Goal: Task Accomplishment & Management: Use online tool/utility

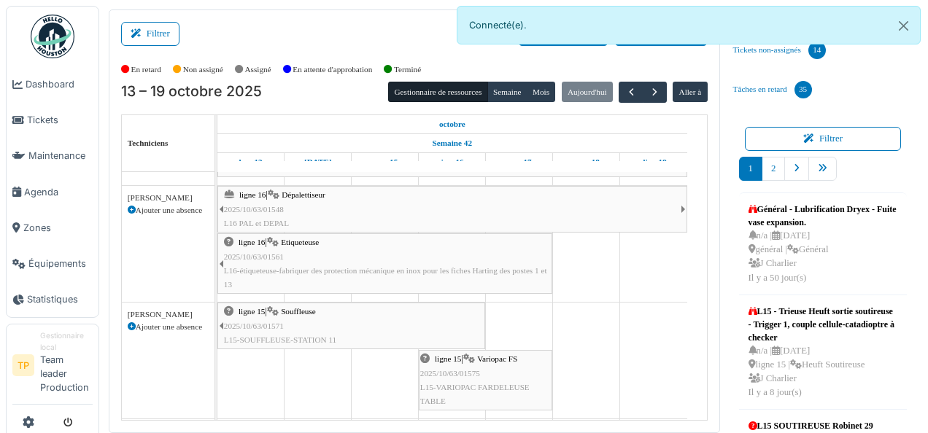
click at [506, 215] on div "ligne 16 | Dépalettiseur 2025/10/63/01548 L16 PAL et DEPAL" at bounding box center [452, 209] width 457 height 42
drag, startPoint x: 510, startPoint y: 212, endPoint x: 481, endPoint y: 206, distance: 29.8
click at [481, 206] on div "ligne 16 | Dépalettiseur 2025/10/63/01548 L16 PAL et DEPAL" at bounding box center [452, 209] width 467 height 42
click at [477, 206] on div "ligne 16 | Dépalettiseur 2025/10/63/01548 L16 PAL et DEPAL" at bounding box center [452, 209] width 467 height 42
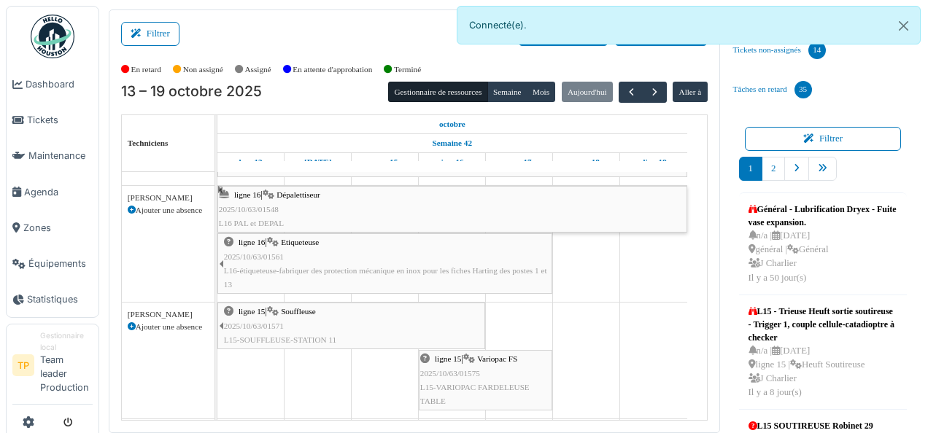
click at [536, 207] on div "ligne 16 | Dépalettiseur 2025/10/63/01548 L16 PAL et DEPAL" at bounding box center [452, 209] width 467 height 42
click at [501, 257] on div "ligne 16 | Etiqueteuse 2025/10/63/01561 L16-étiqueteuse-fabriquer des protectio…" at bounding box center [387, 264] width 327 height 56
click at [494, 204] on div "ligne 16 | Dépalettiseur 2025/10/63/01548 L16 PAL et DEPAL" at bounding box center [452, 209] width 467 height 42
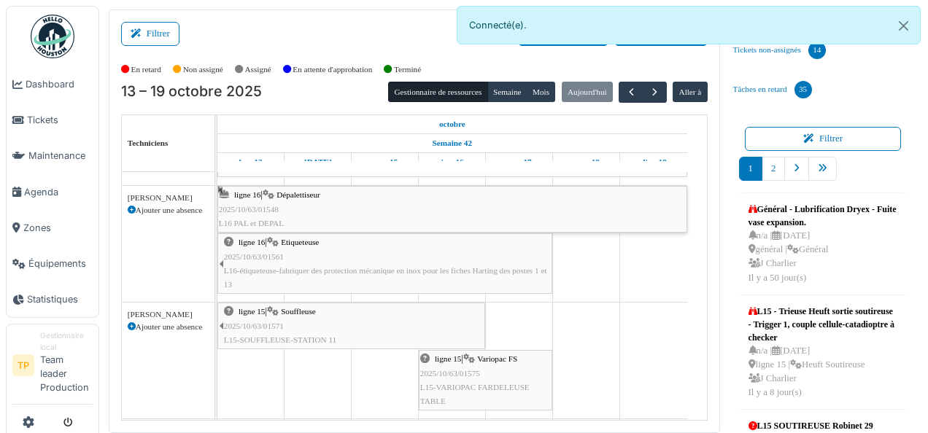
click at [494, 204] on div "ligne 16 | Dépalettiseur 2025/10/63/01548 L16 PAL et DEPAL" at bounding box center [452, 209] width 467 height 42
click at [386, 203] on div "ligne 16 | Dépalettiseur 2025/10/63/01548 L16 PAL et DEPAL" at bounding box center [452, 209] width 467 height 42
click at [385, 203] on div "ligne 16 | Dépalettiseur 2025/10/63/01548 L16 PAL et DEPAL" at bounding box center [452, 209] width 467 height 42
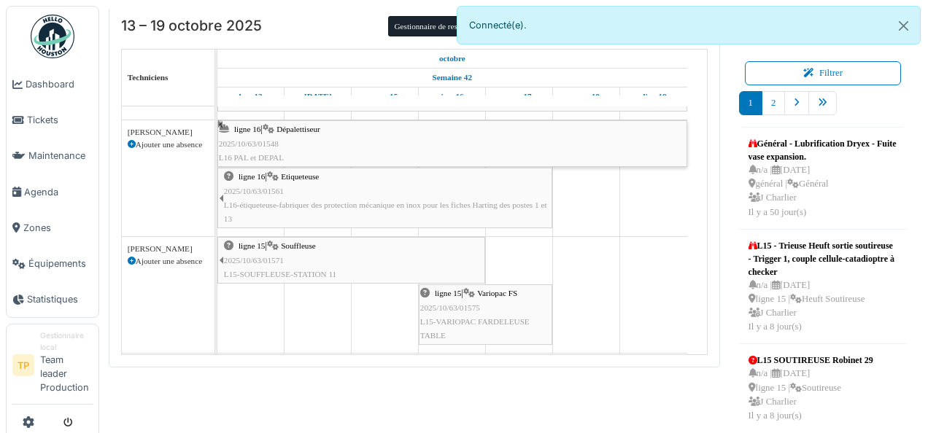
click at [379, 154] on div "ligne 16 | Dépalettiseur 2025/10/63/01548 L16 PAL et DEPAL" at bounding box center [452, 144] width 467 height 42
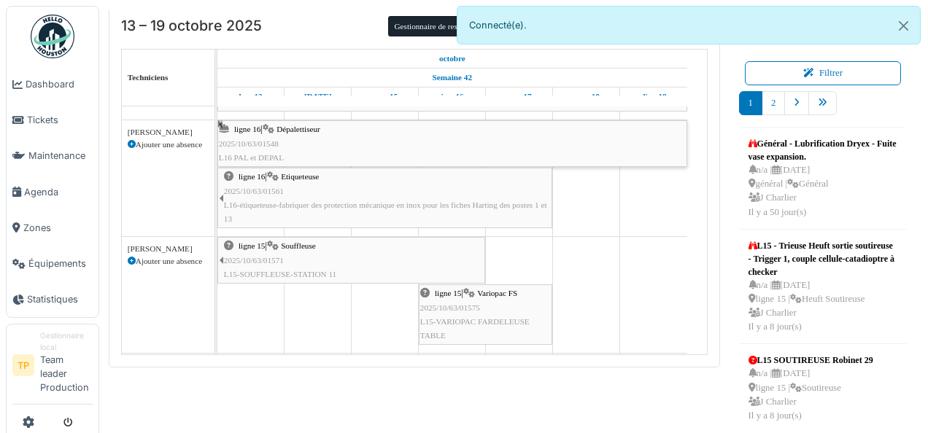
click at [369, 183] on div "ligne 16 | Etiqueteuse 2025/10/63/01561 L16-étiqueteuse-fabriquer des protectio…" at bounding box center [387, 198] width 327 height 56
click at [368, 183] on div "ligne 16 | Etiqueteuse 2025/10/63/01561 L16-étiqueteuse-fabriquer des protectio…" at bounding box center [387, 198] width 327 height 56
drag, startPoint x: 390, startPoint y: 139, endPoint x: 388, endPoint y: 147, distance: 8.3
drag, startPoint x: 388, startPoint y: 147, endPoint x: 380, endPoint y: 144, distance: 8.3
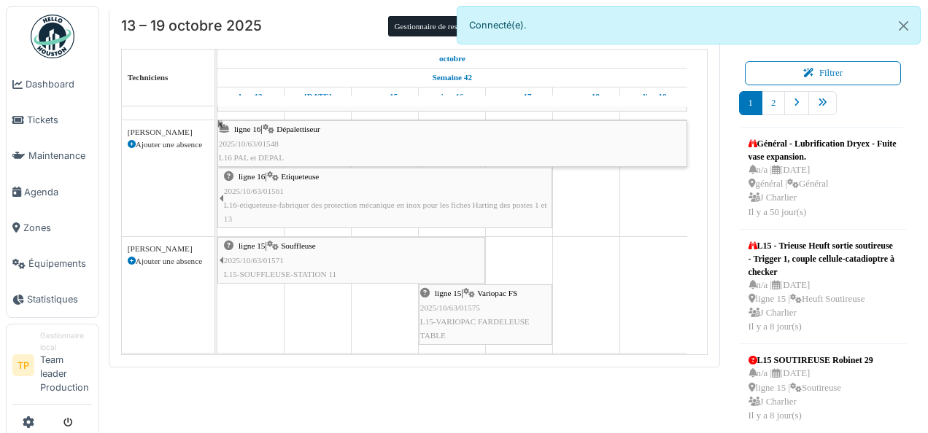
click at [381, 144] on div "ligne 16 | Dépalettiseur 2025/10/63/01548 L16 PAL et DEPAL" at bounding box center [452, 144] width 467 height 42
click at [377, 143] on div "ligne 16 | Dépalettiseur 2025/10/63/01548 L16 PAL et DEPAL" at bounding box center [452, 144] width 467 height 42
click at [313, 177] on span "Etiqueteuse" at bounding box center [300, 176] width 38 height 9
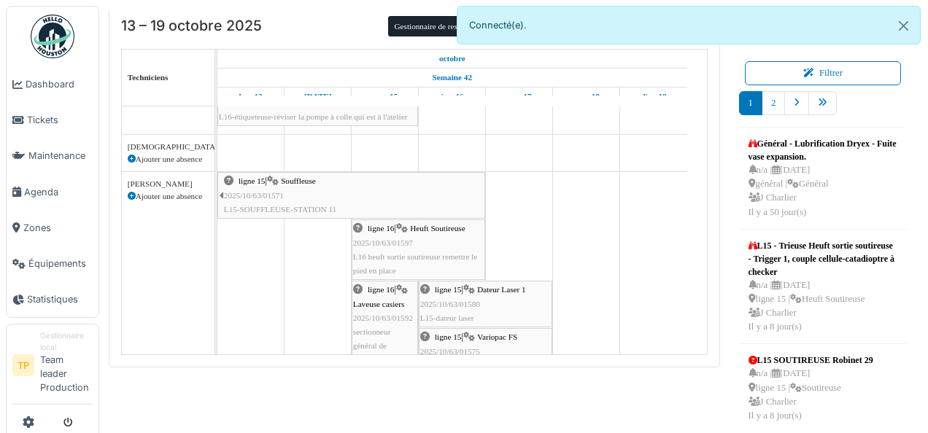
scroll to position [48, 0]
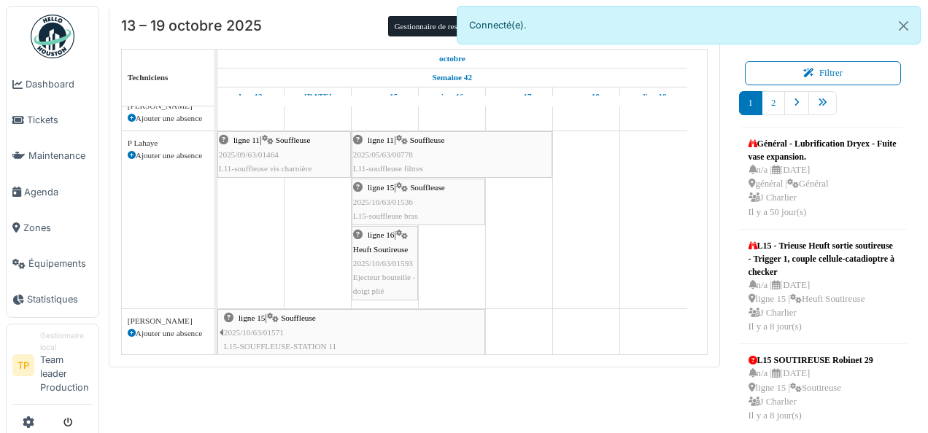
click at [389, 275] on span "Ejecteur bouteille - doigt plié" at bounding box center [384, 284] width 63 height 23
click at [379, 258] on div "ligne 16 | Heuft Soutireuse 2025/10/63/01593 Ejecteur bouteille - doigt plié" at bounding box center [384, 263] width 63 height 70
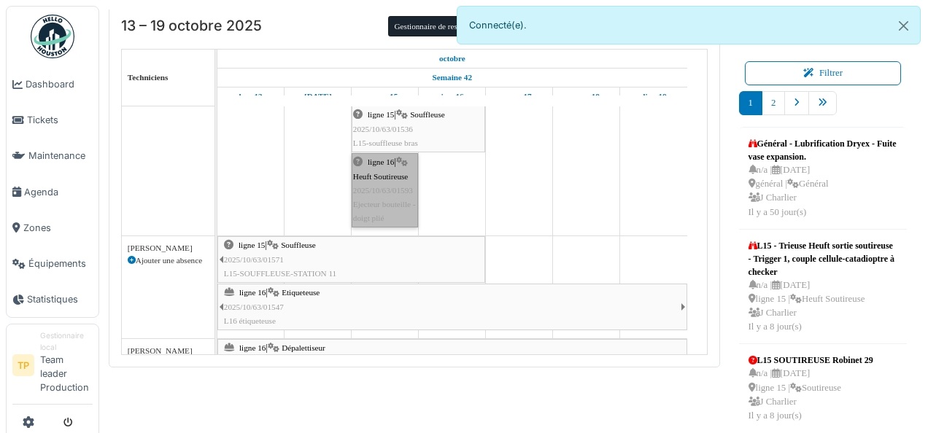
drag, startPoint x: 393, startPoint y: 212, endPoint x: 461, endPoint y: 229, distance: 70.6
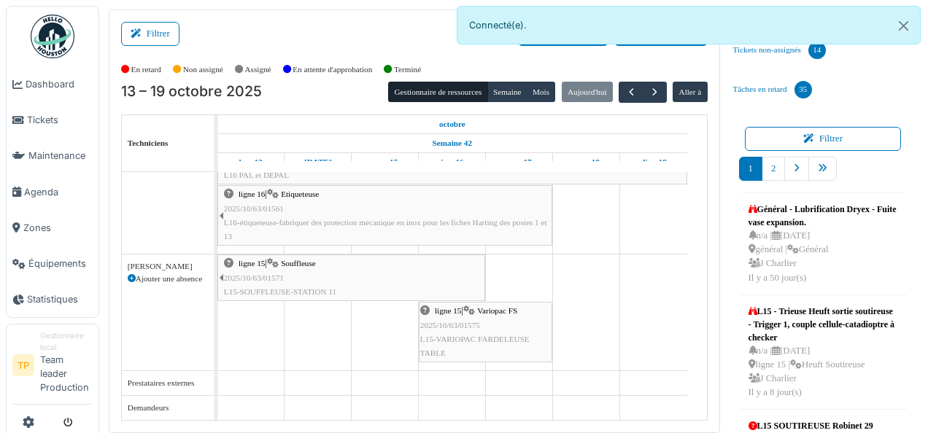
click at [217, 301] on div "ligne 15 | Souffleuse 2025/10/63/01571 L15-SOUFFLEUSE-STATION 11 ligne 15 | Var…" at bounding box center [217, 313] width 0 height 116
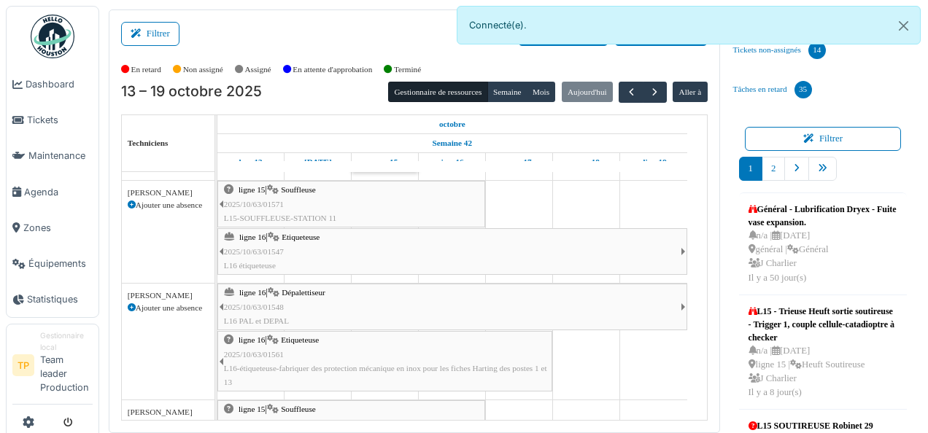
click at [392, 306] on div "ligne 16 | Dépalettiseur 2025/10/63/01548 L16 PAL et DEPAL" at bounding box center [452, 307] width 457 height 42
click at [627, 309] on div "ligne 16 | Dépalettiseur 2025/10/63/01548 L16 PAL et DEPAL" at bounding box center [452, 307] width 457 height 42
